Goal: Transaction & Acquisition: Purchase product/service

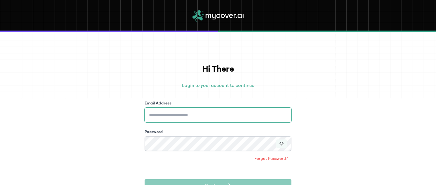
type input "**********"
click at [282, 141] on button "button" at bounding box center [281, 144] width 11 height 8
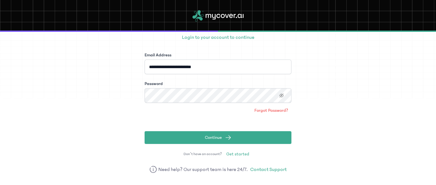
scroll to position [49, 0]
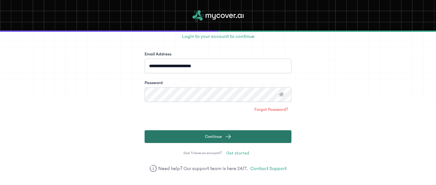
click at [272, 136] on button "Continue" at bounding box center [218, 136] width 147 height 13
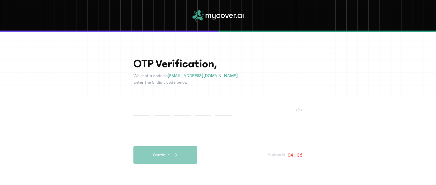
type input "*"
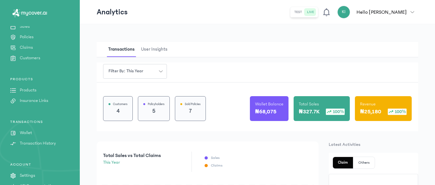
scroll to position [88, 0]
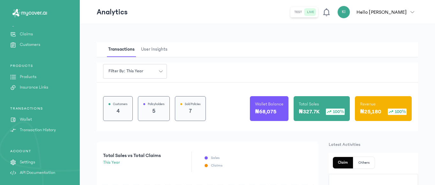
click at [33, 76] on p "Products" at bounding box center [28, 77] width 17 height 7
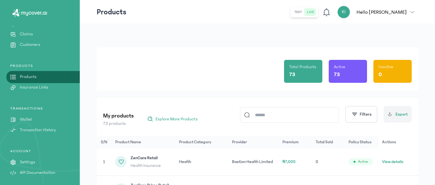
click at [259, 116] on input at bounding box center [292, 115] width 85 height 15
type input "***"
click at [245, 62] on div "Total Products 1 Active 1 Inactive 0" at bounding box center [257, 68] width 309 height 43
click at [393, 163] on button "View details" at bounding box center [393, 162] width 21 height 6
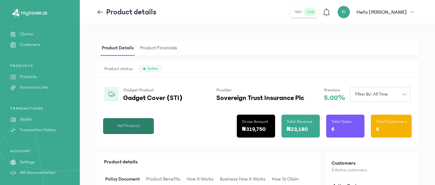
click at [129, 130] on button "Sell Product" at bounding box center [128, 126] width 51 height 16
